Goal: Register for event/course

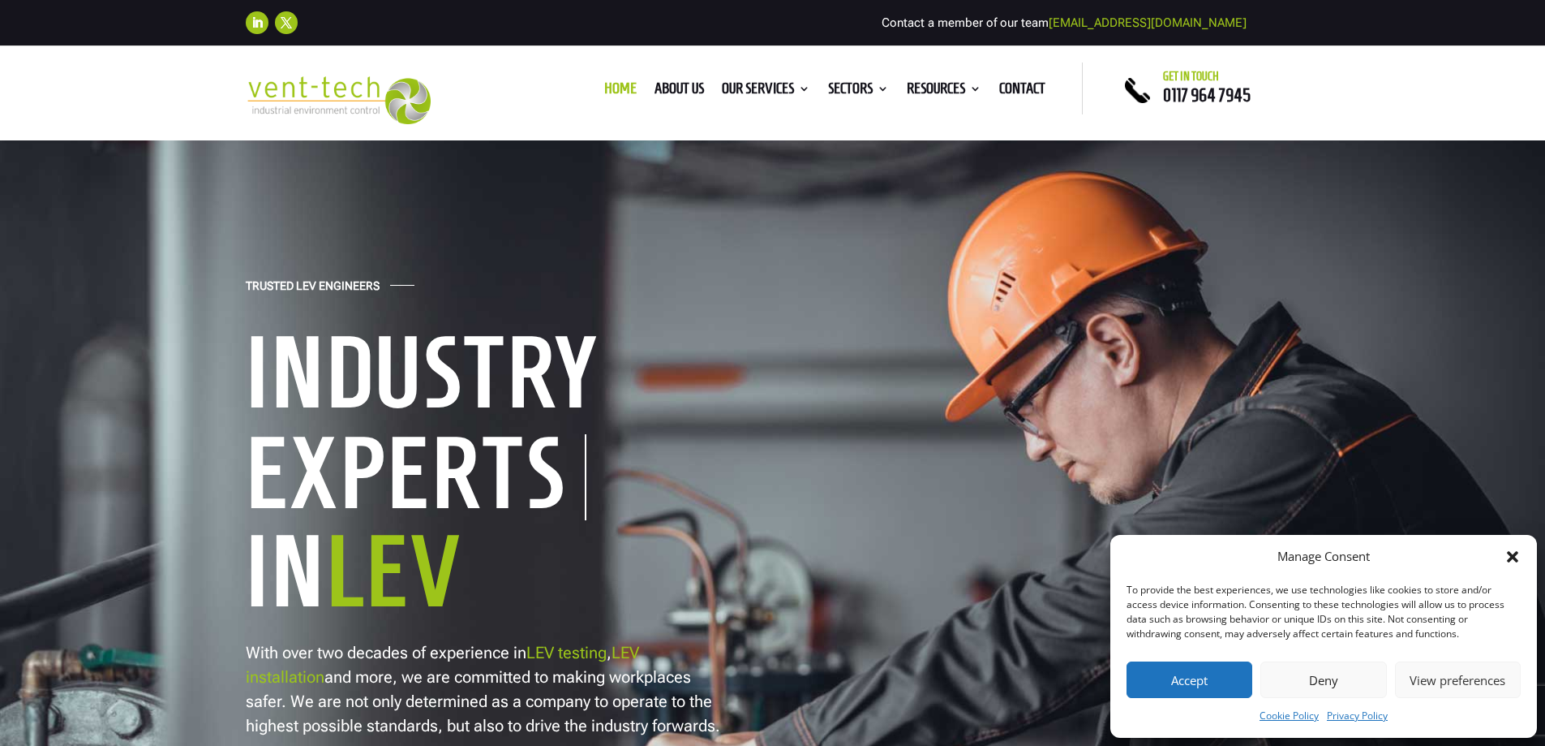
click at [1210, 674] on button "Accept" at bounding box center [1190, 679] width 126 height 37
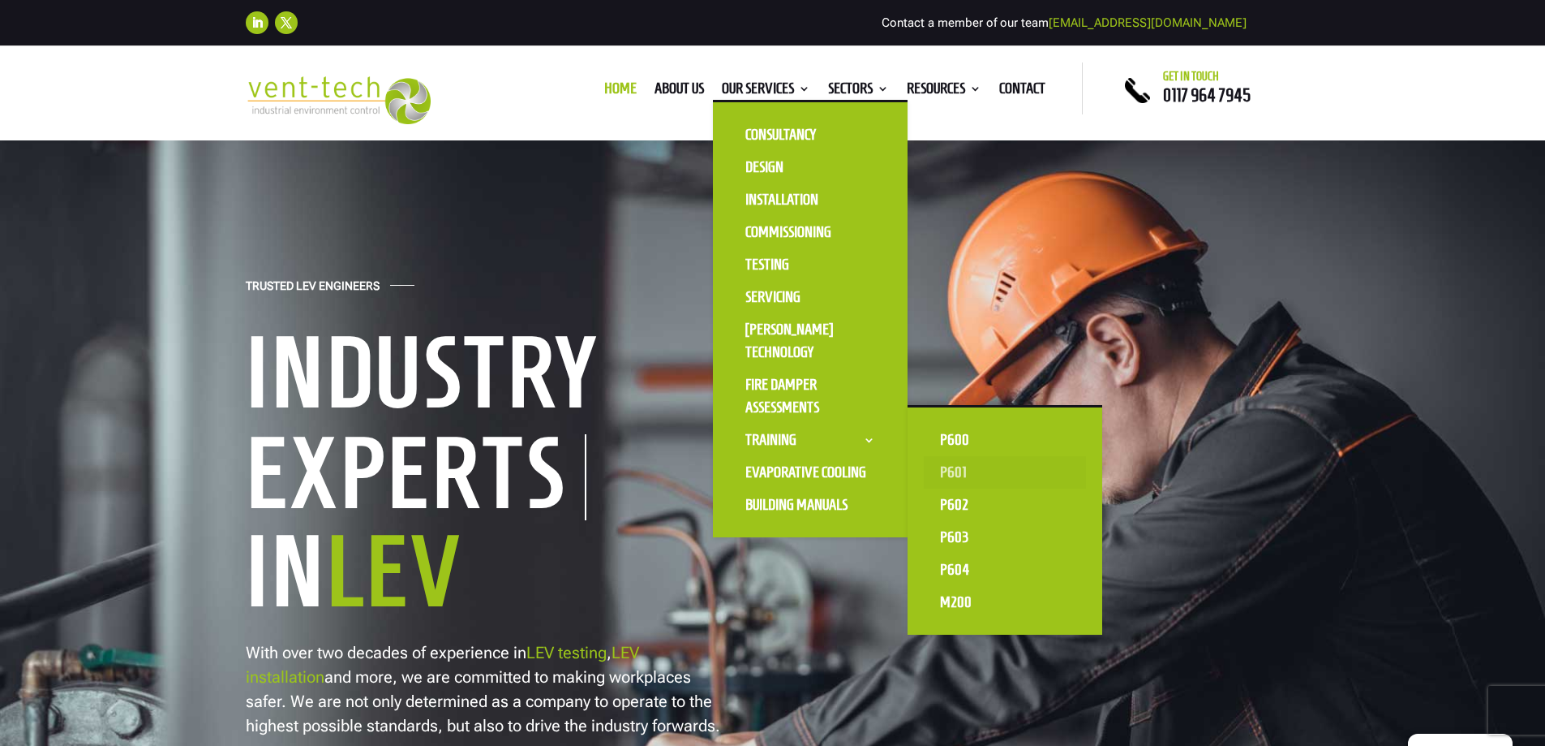
click at [943, 469] on link "P601" at bounding box center [1005, 472] width 162 height 32
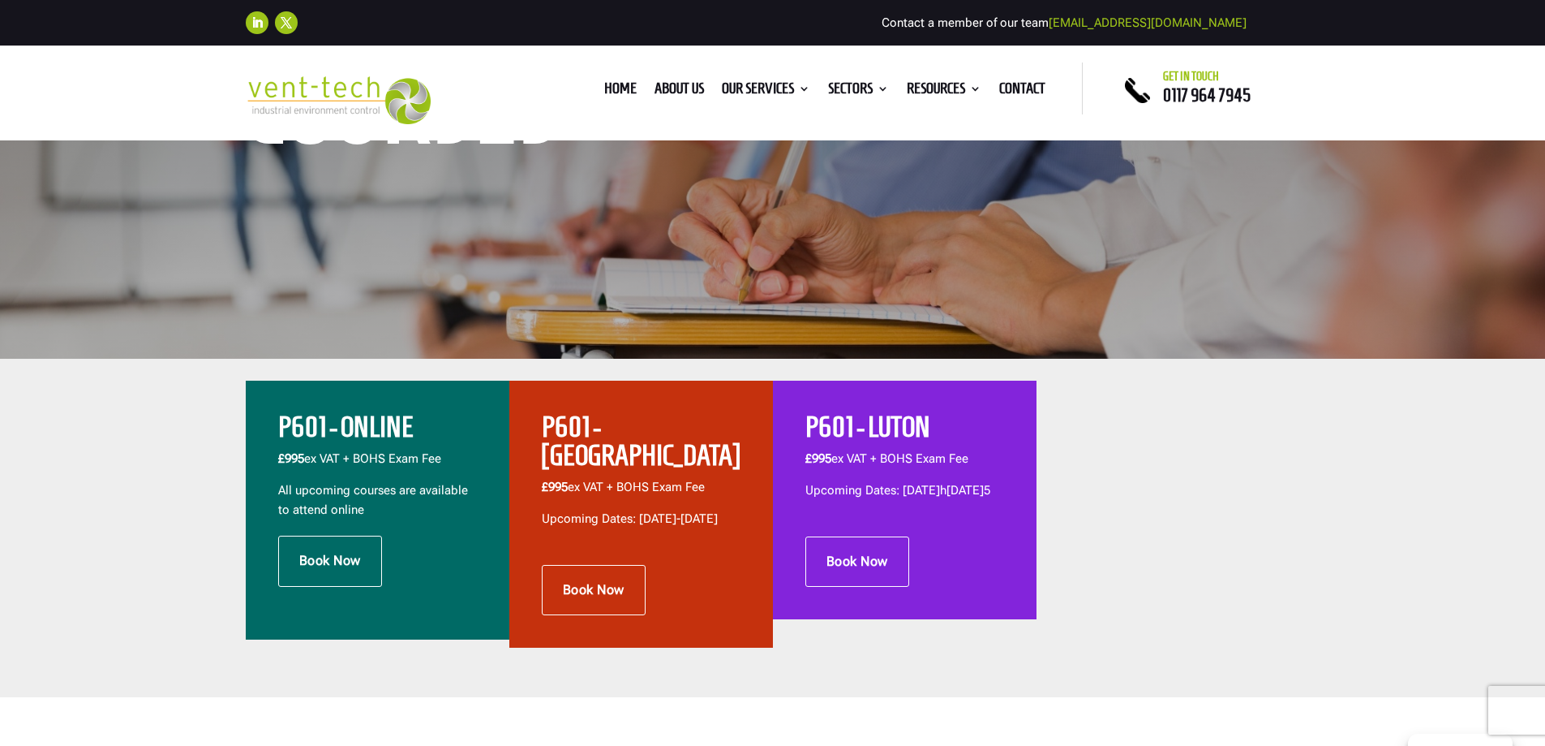
scroll to position [406, 0]
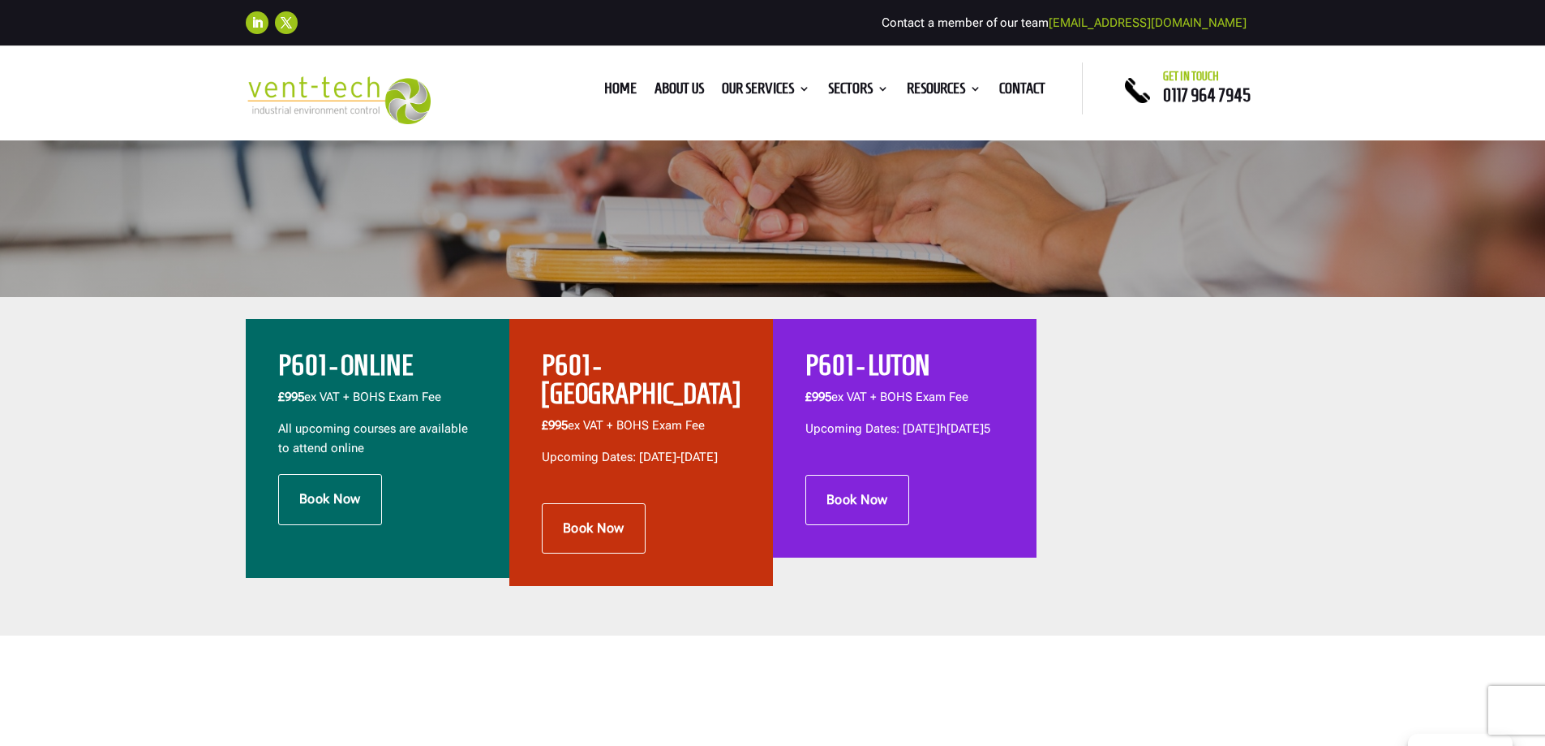
click at [415, 432] on span "All upcoming courses are available to attend online" at bounding box center [373, 438] width 190 height 34
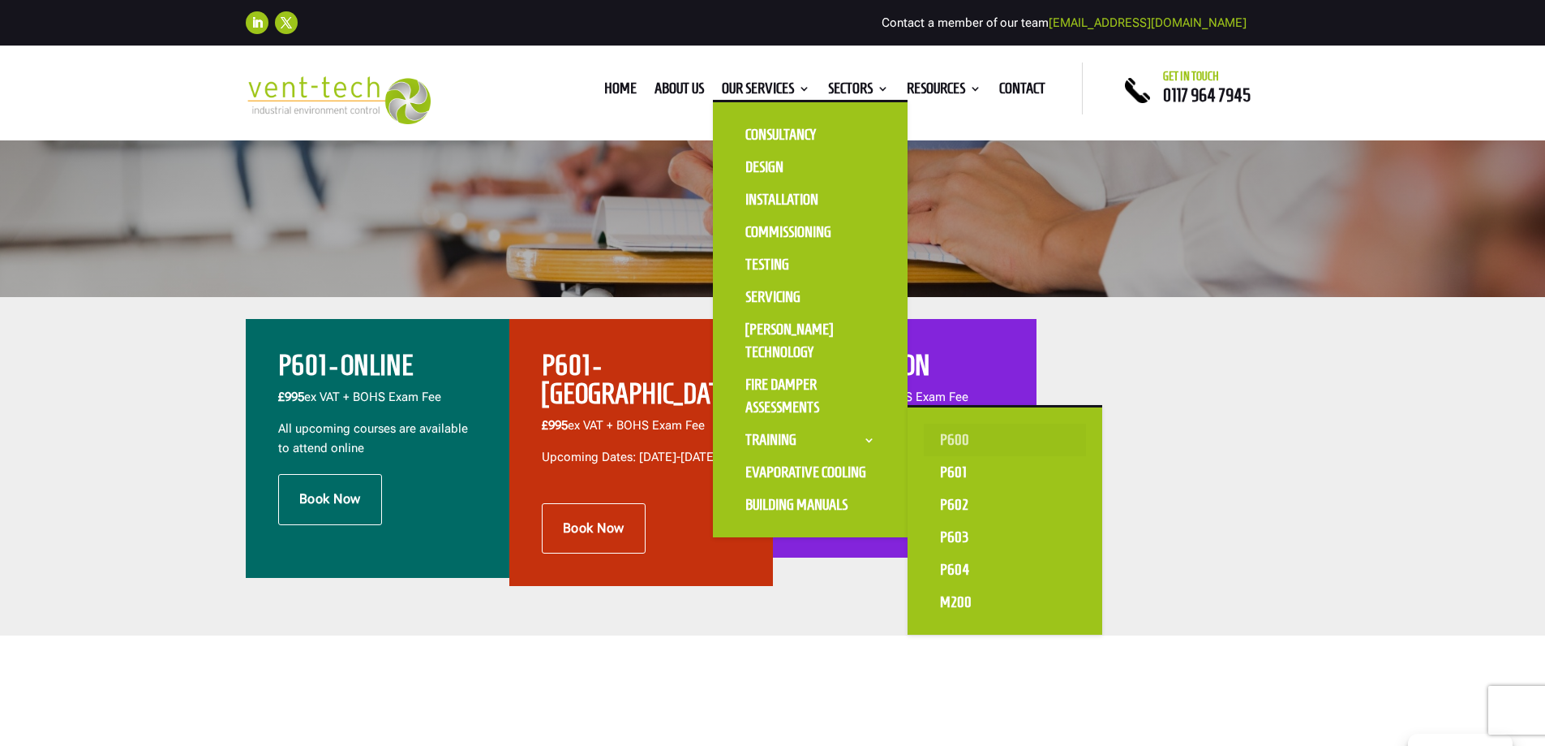
click at [952, 439] on link "P600" at bounding box center [1005, 439] width 162 height 32
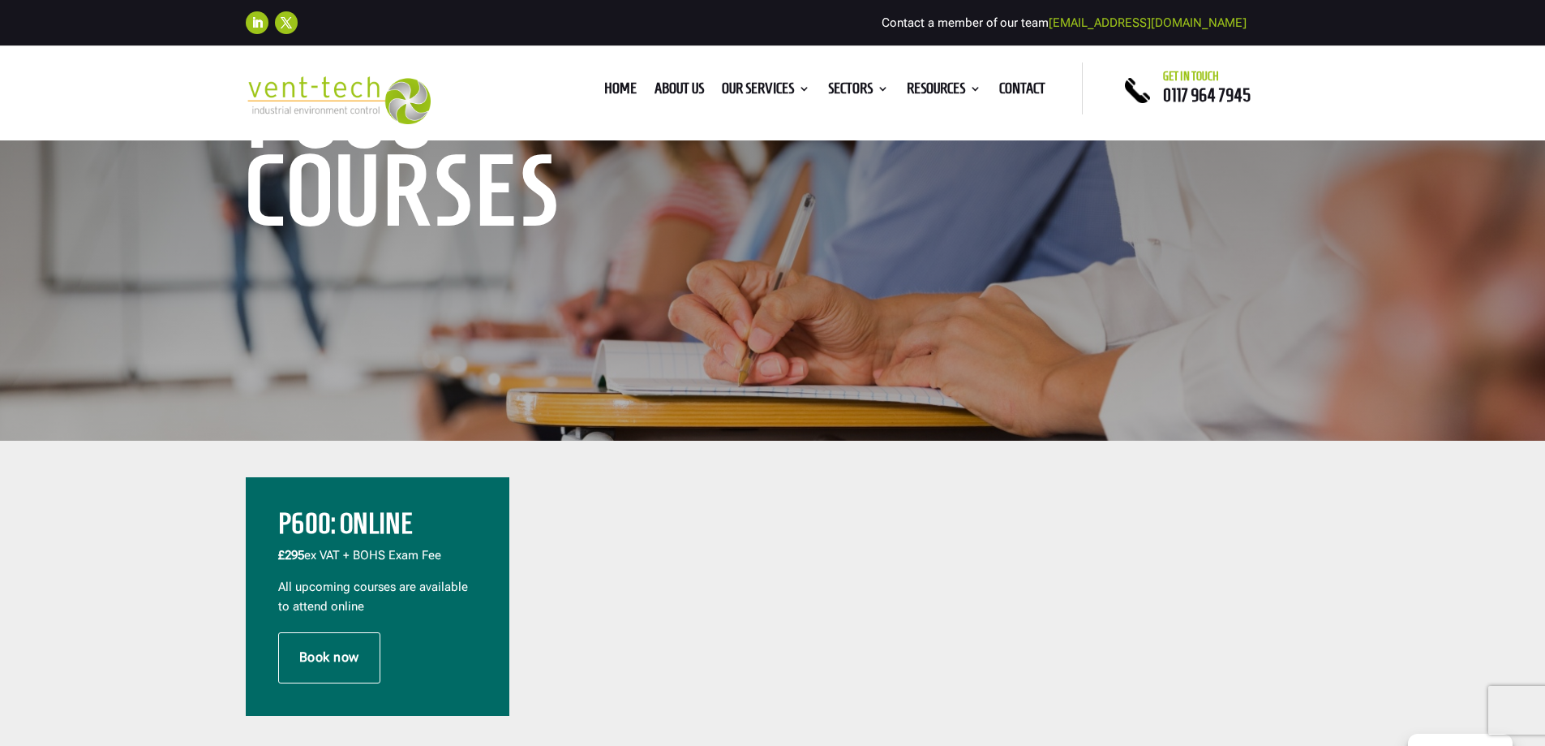
scroll to position [243, 0]
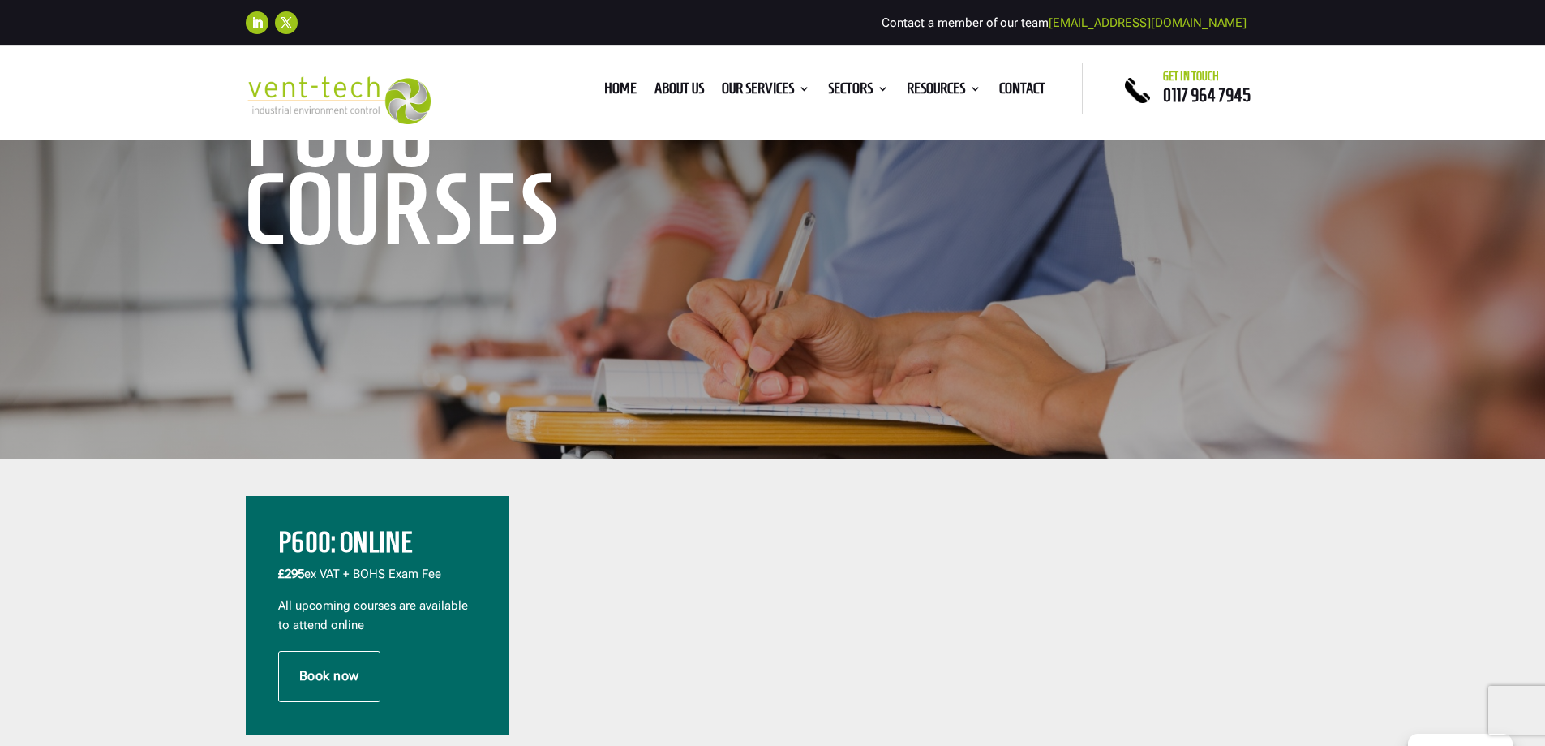
click at [432, 647] on div "P600: Online £295 ex VAT + BOHS Exam Fee All upcoming courses are available to …" at bounding box center [377, 589] width 199 height 122
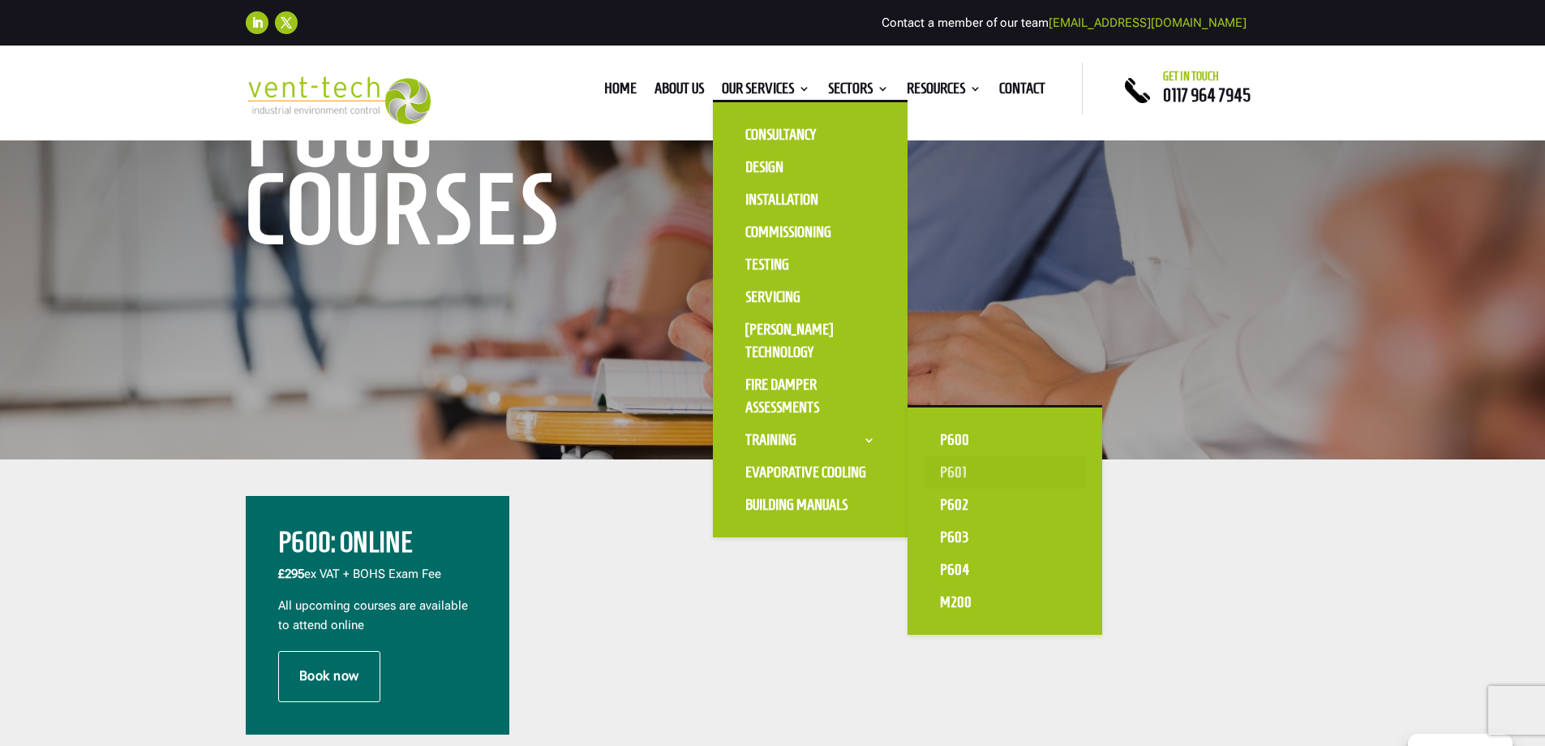
click at [953, 474] on link "P601" at bounding box center [1005, 472] width 162 height 32
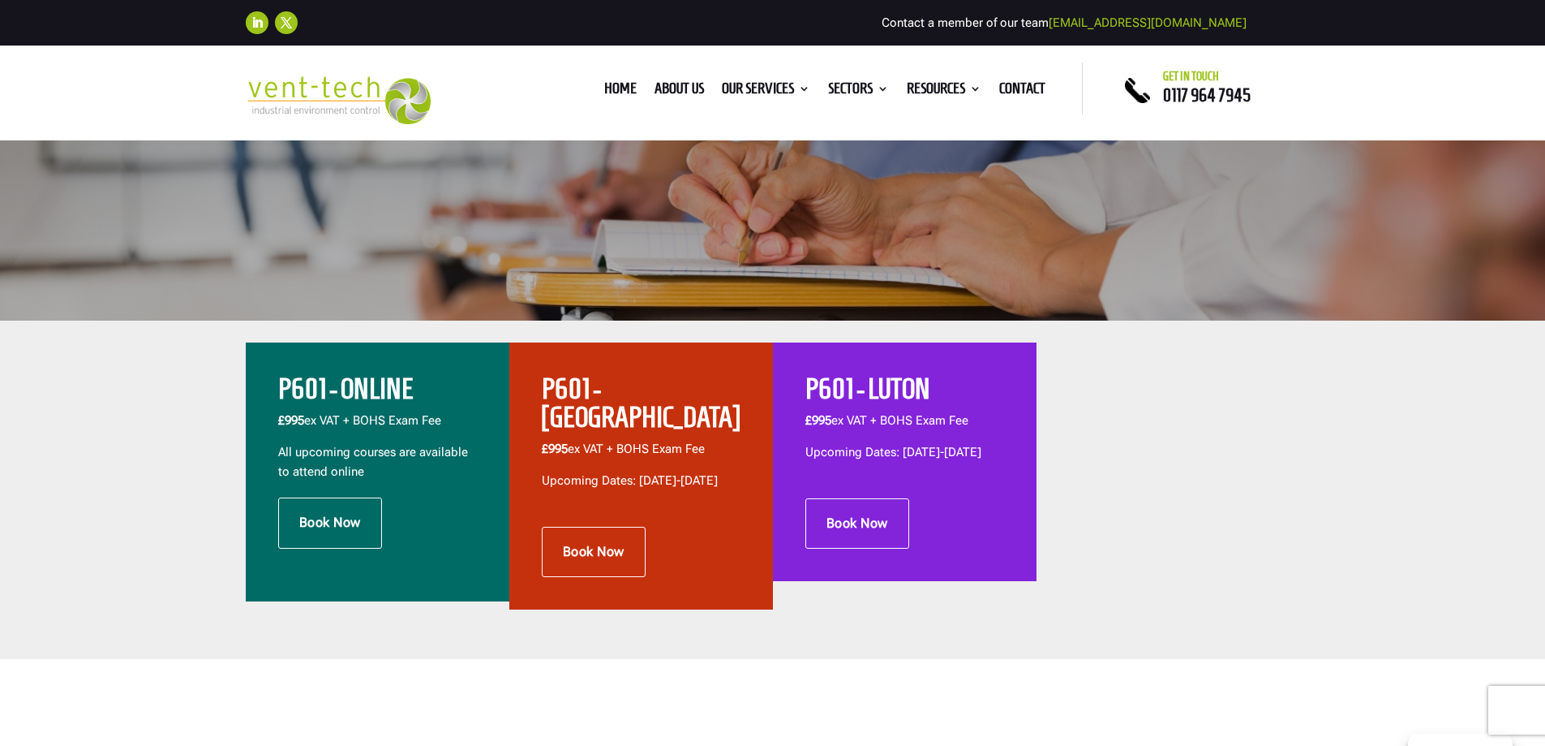
scroll to position [406, 0]
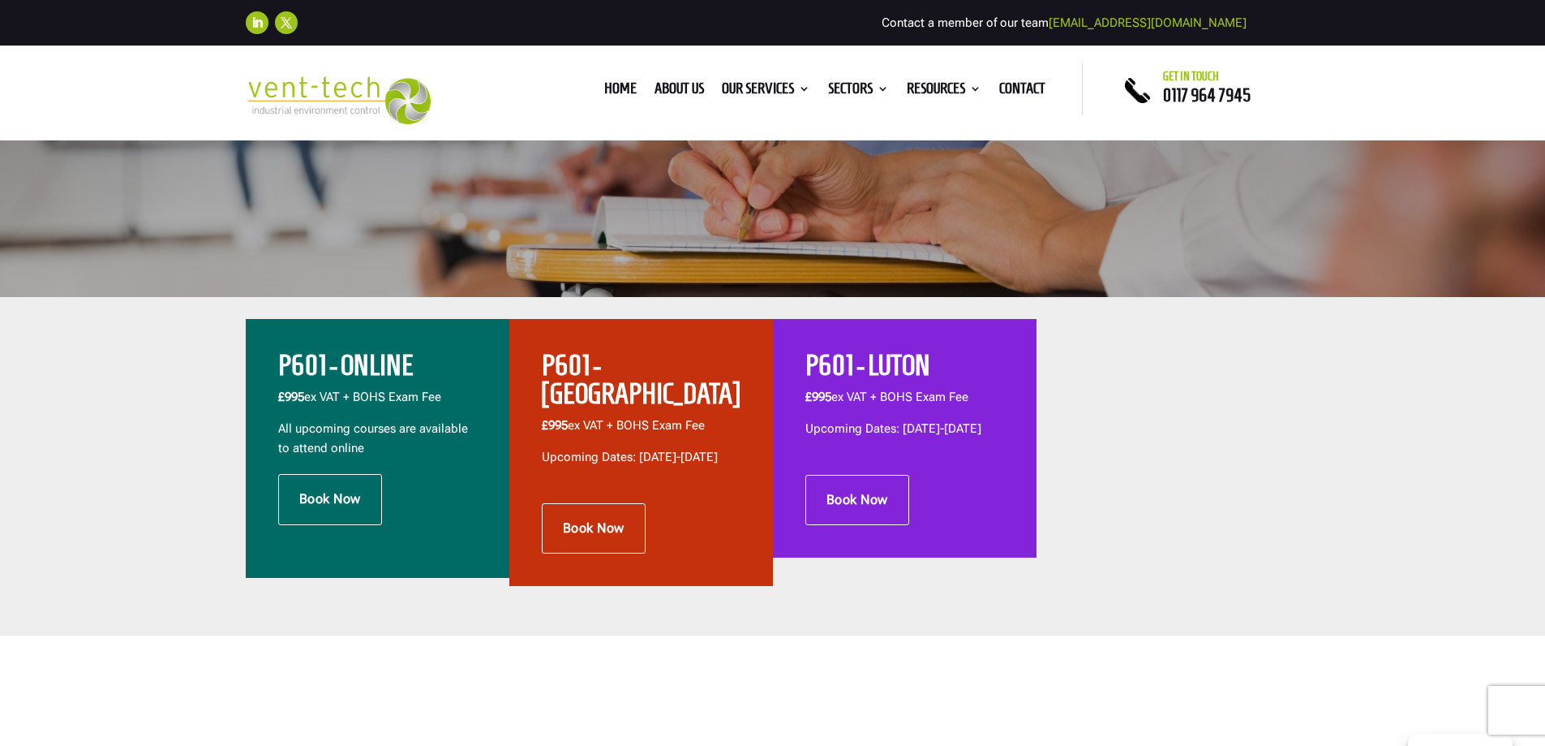
click at [441, 537] on div "P601 - ONLINE £995 ex VAT + BOHS Exam Fee All upcoming courses are available to…" at bounding box center [378, 448] width 264 height 259
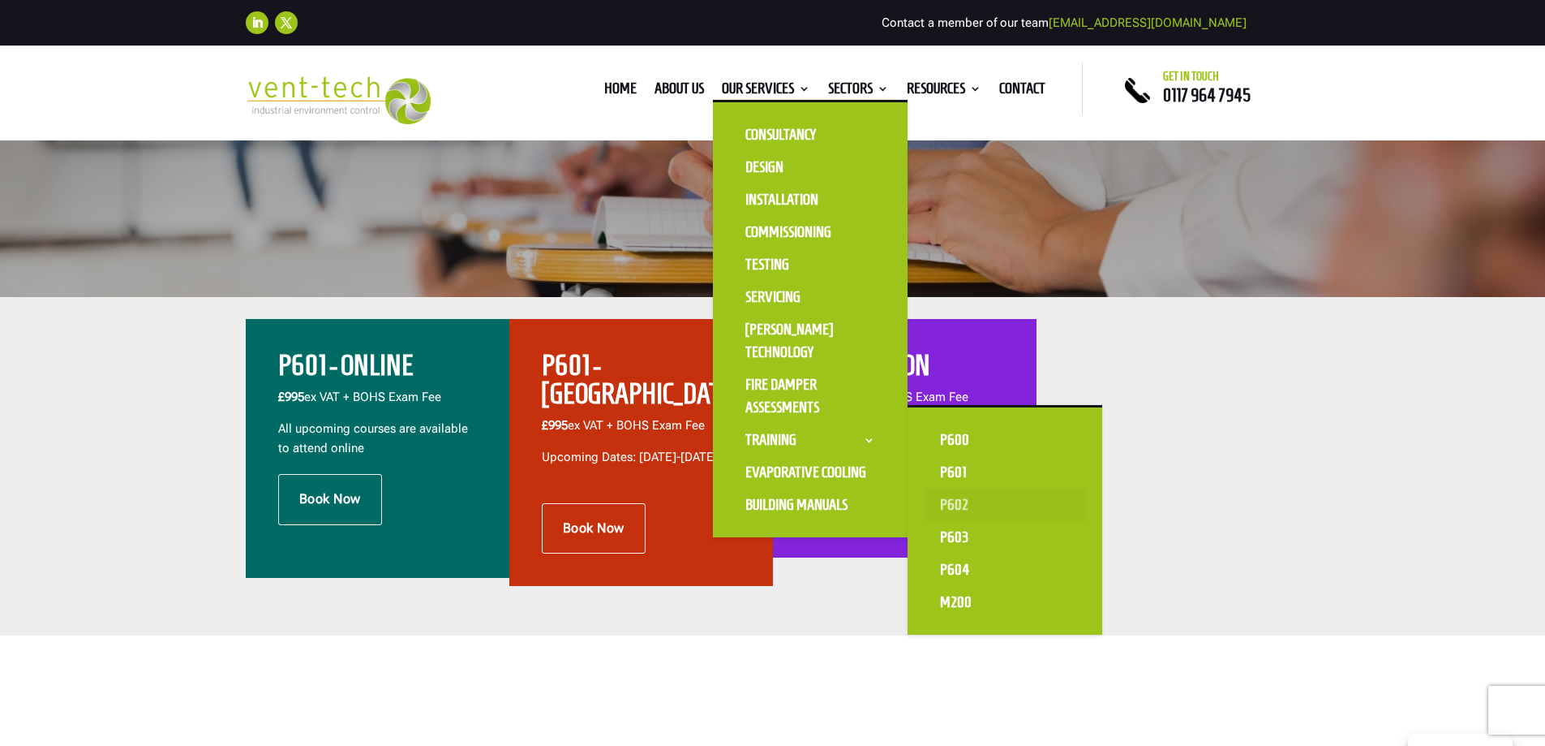
click at [943, 503] on link "P602" at bounding box center [1005, 504] width 162 height 32
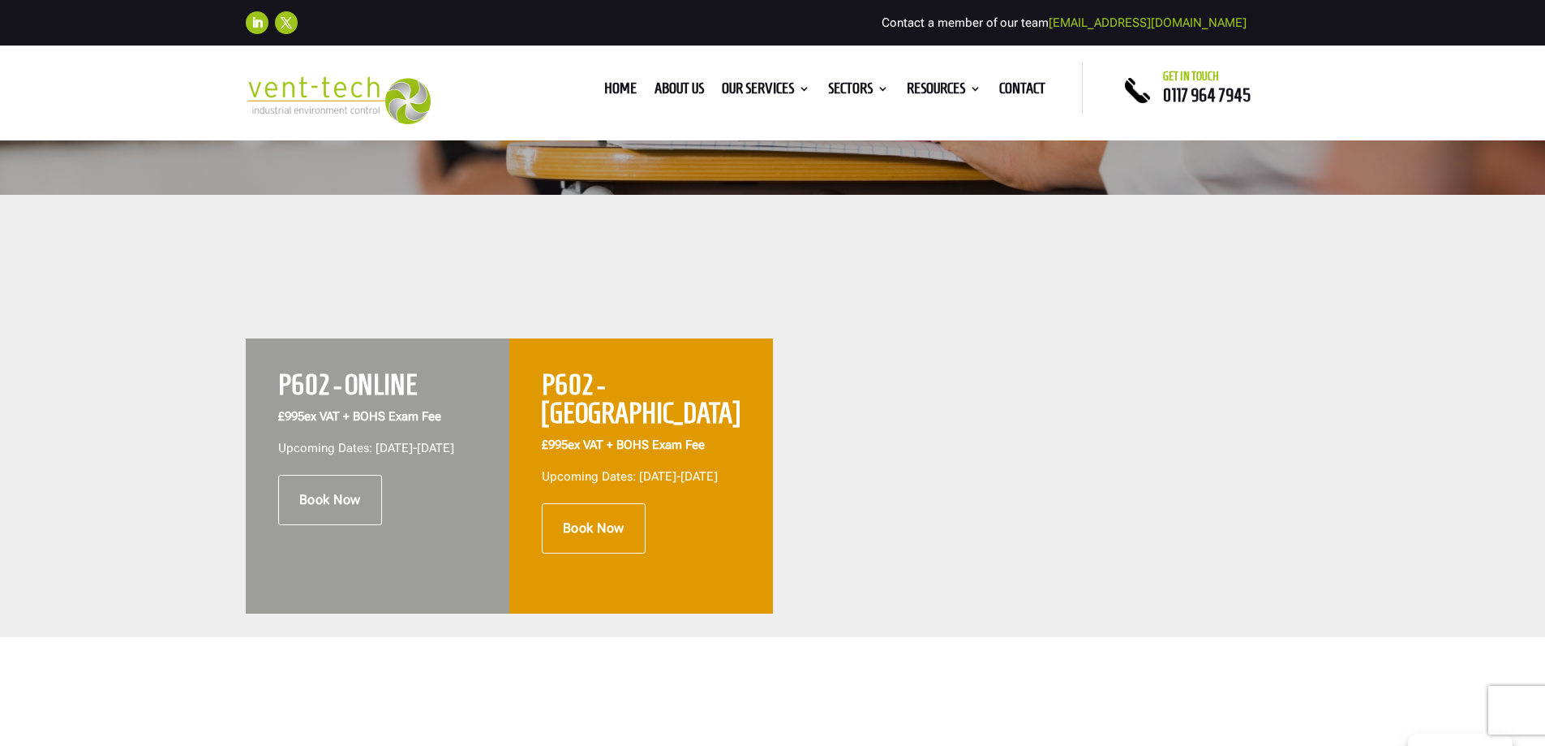
scroll to position [487, 0]
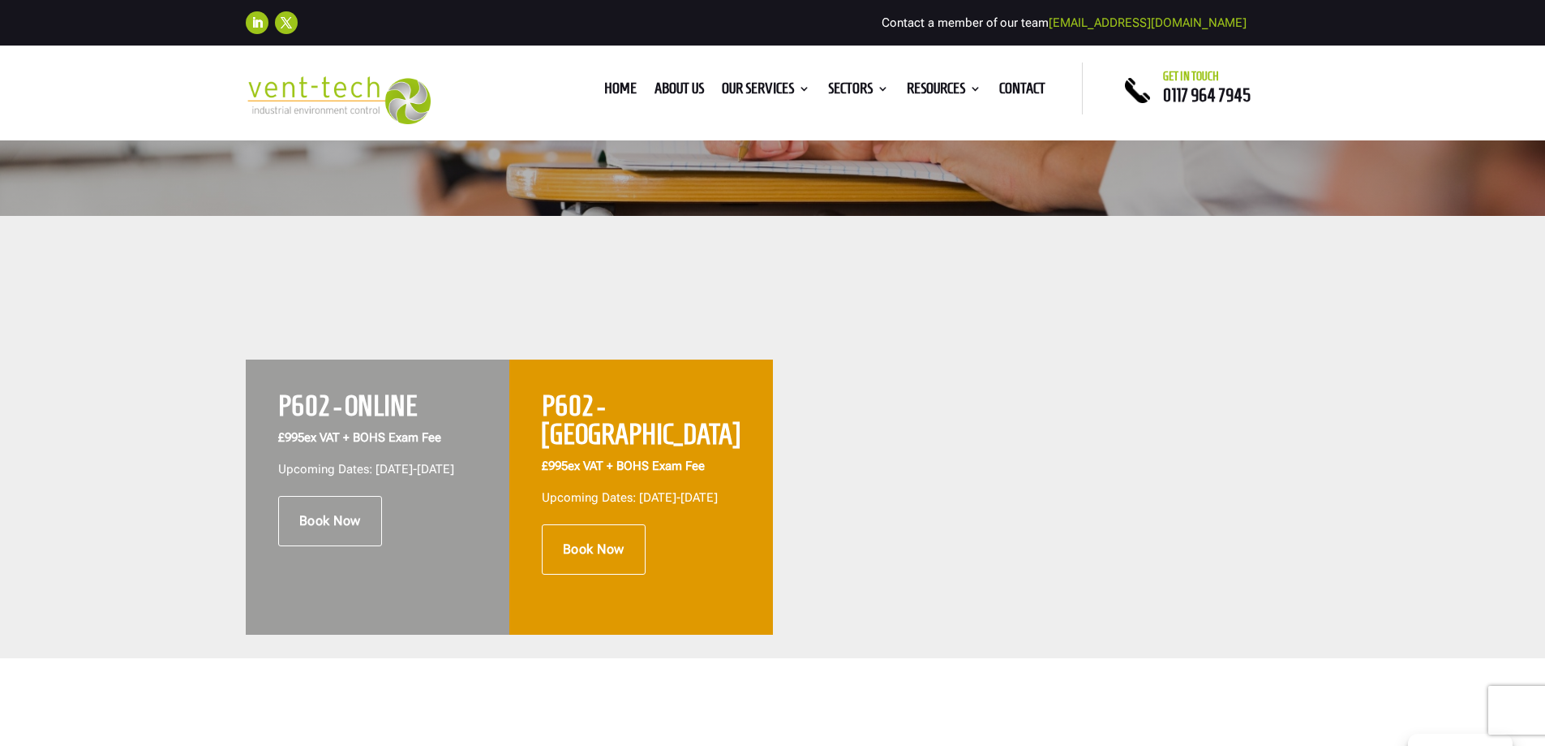
click at [419, 546] on div "Book Now" at bounding box center [377, 521] width 199 height 50
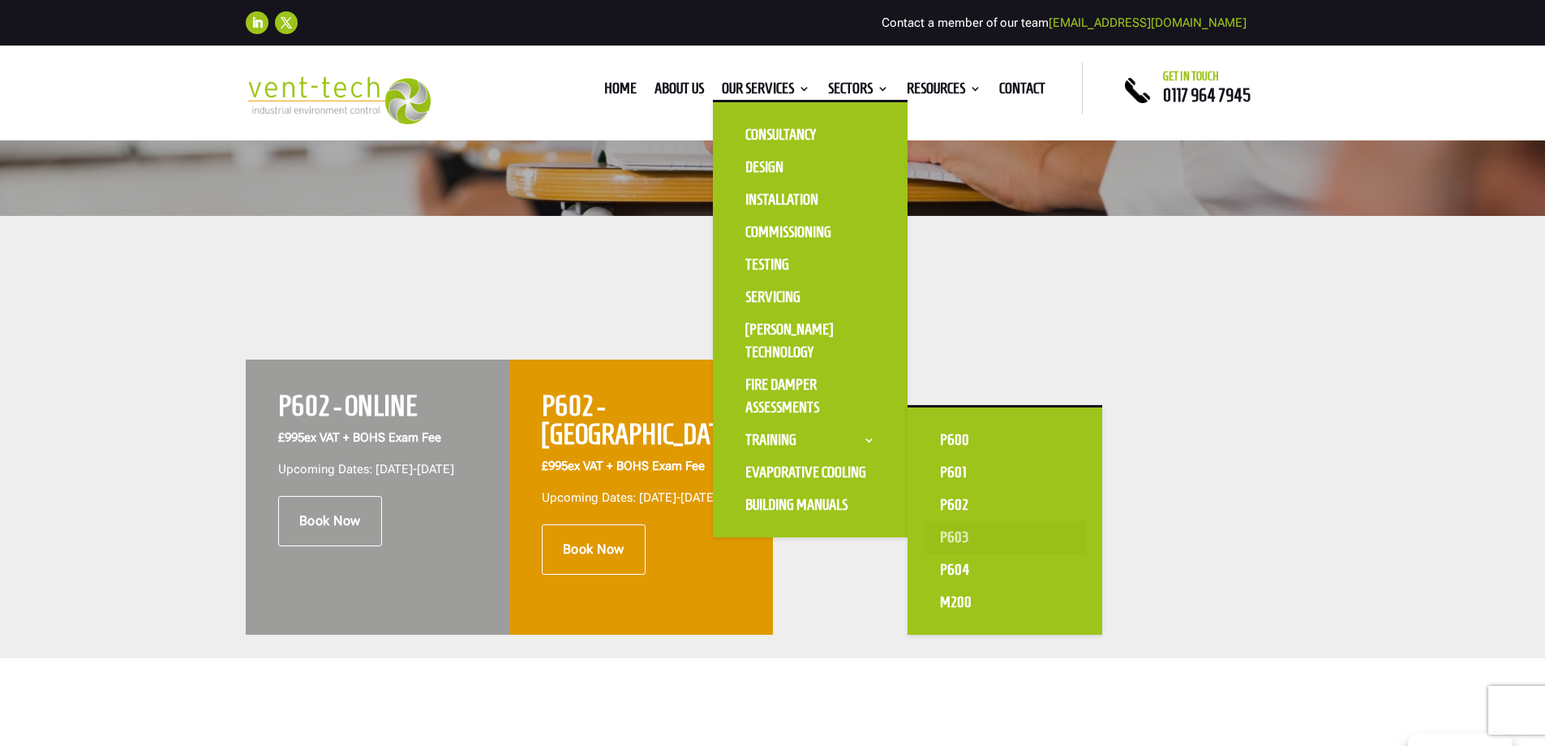
click at [943, 533] on link "P603" at bounding box center [1005, 537] width 162 height 32
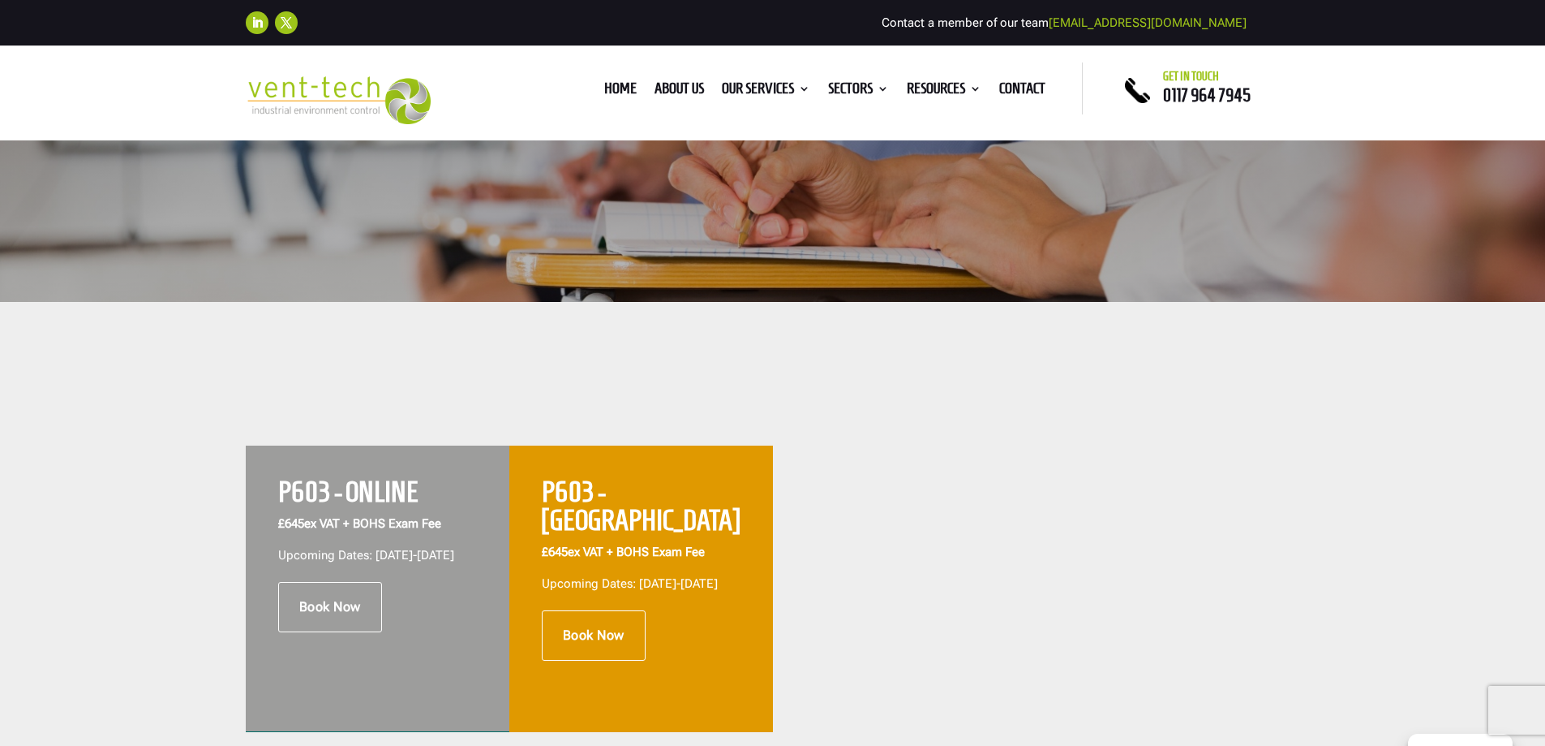
scroll to position [568, 0]
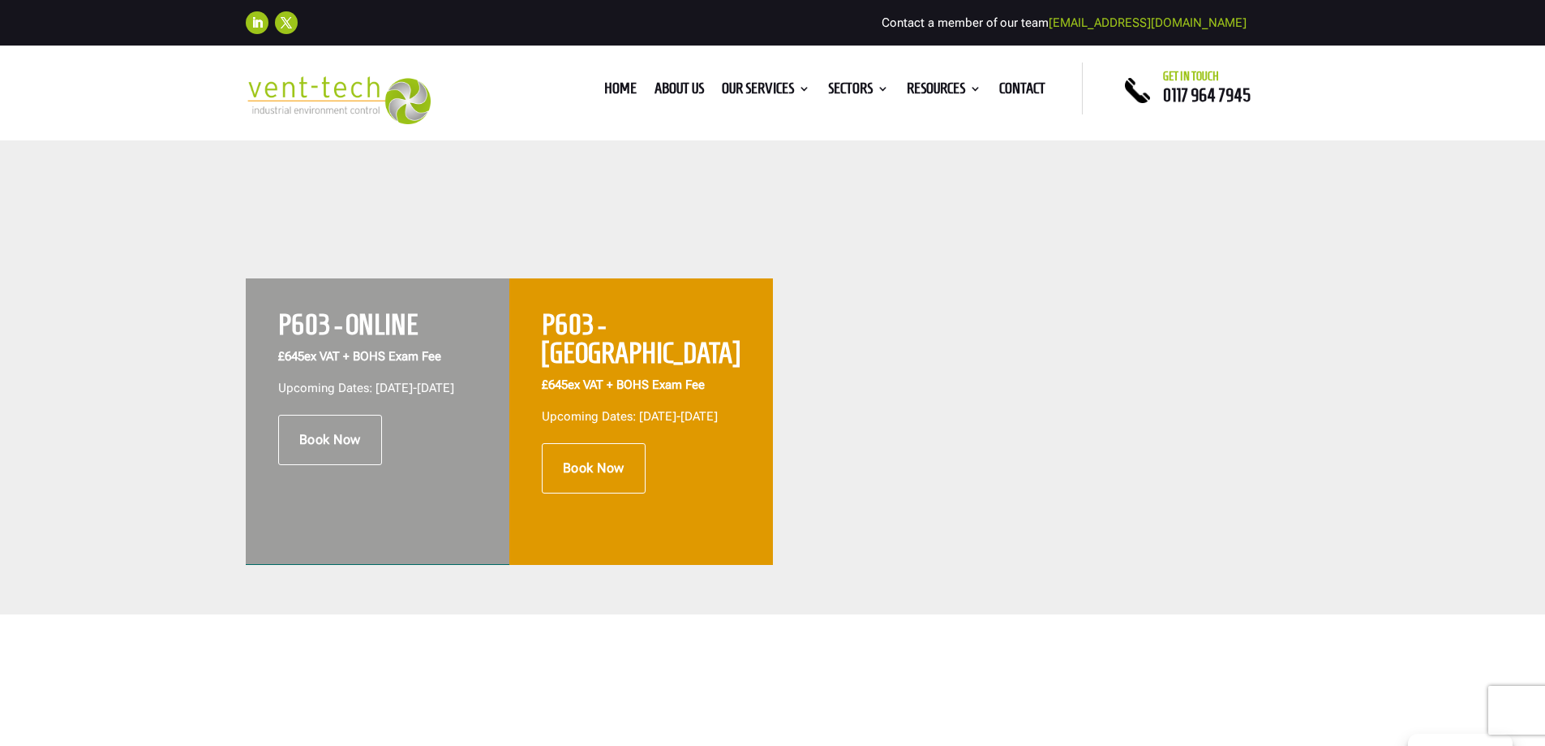
click at [432, 465] on div "Book Now" at bounding box center [377, 440] width 199 height 50
